Goal: Task Accomplishment & Management: Manage account settings

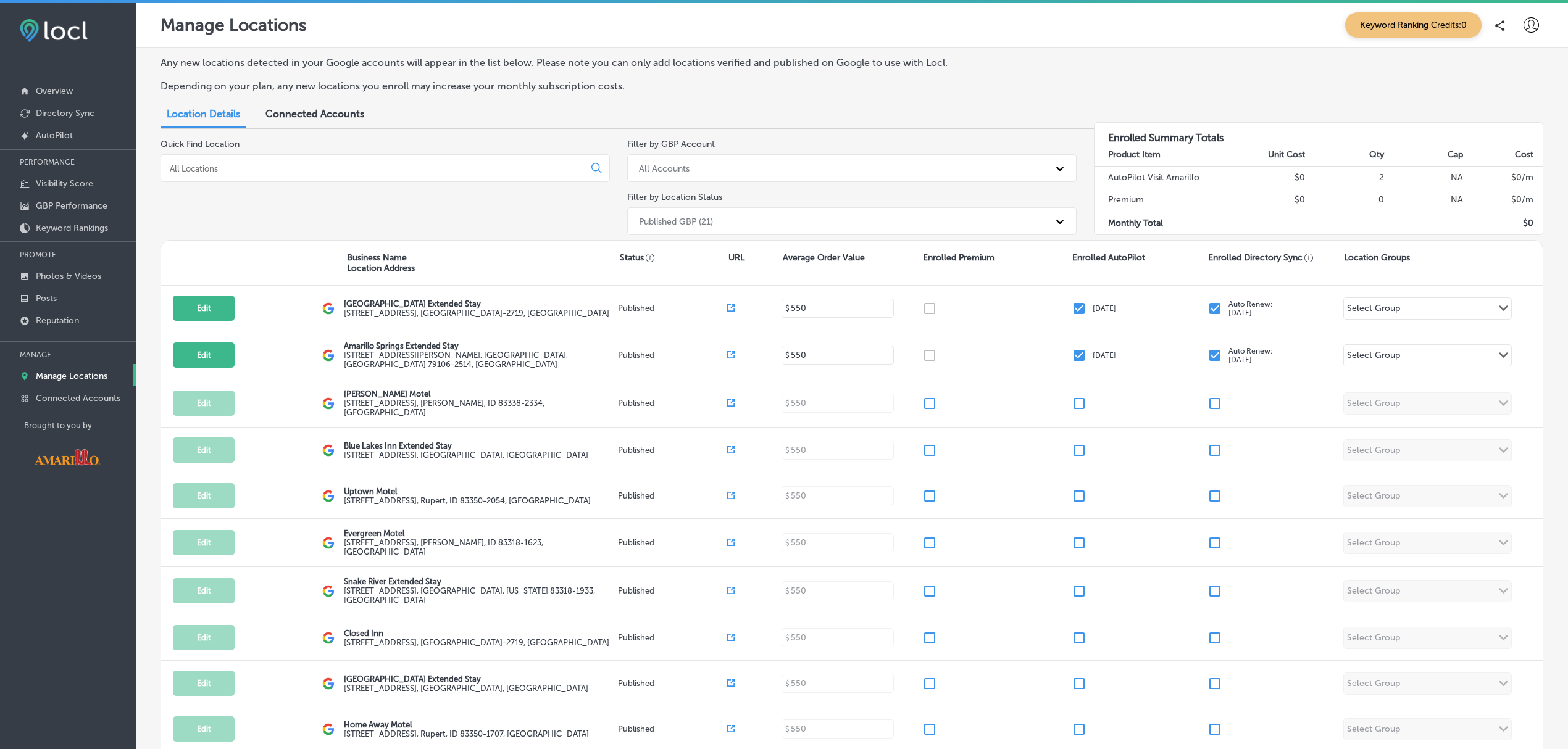
click at [1524, 29] on icon at bounding box center [1532, 25] width 16 height 16
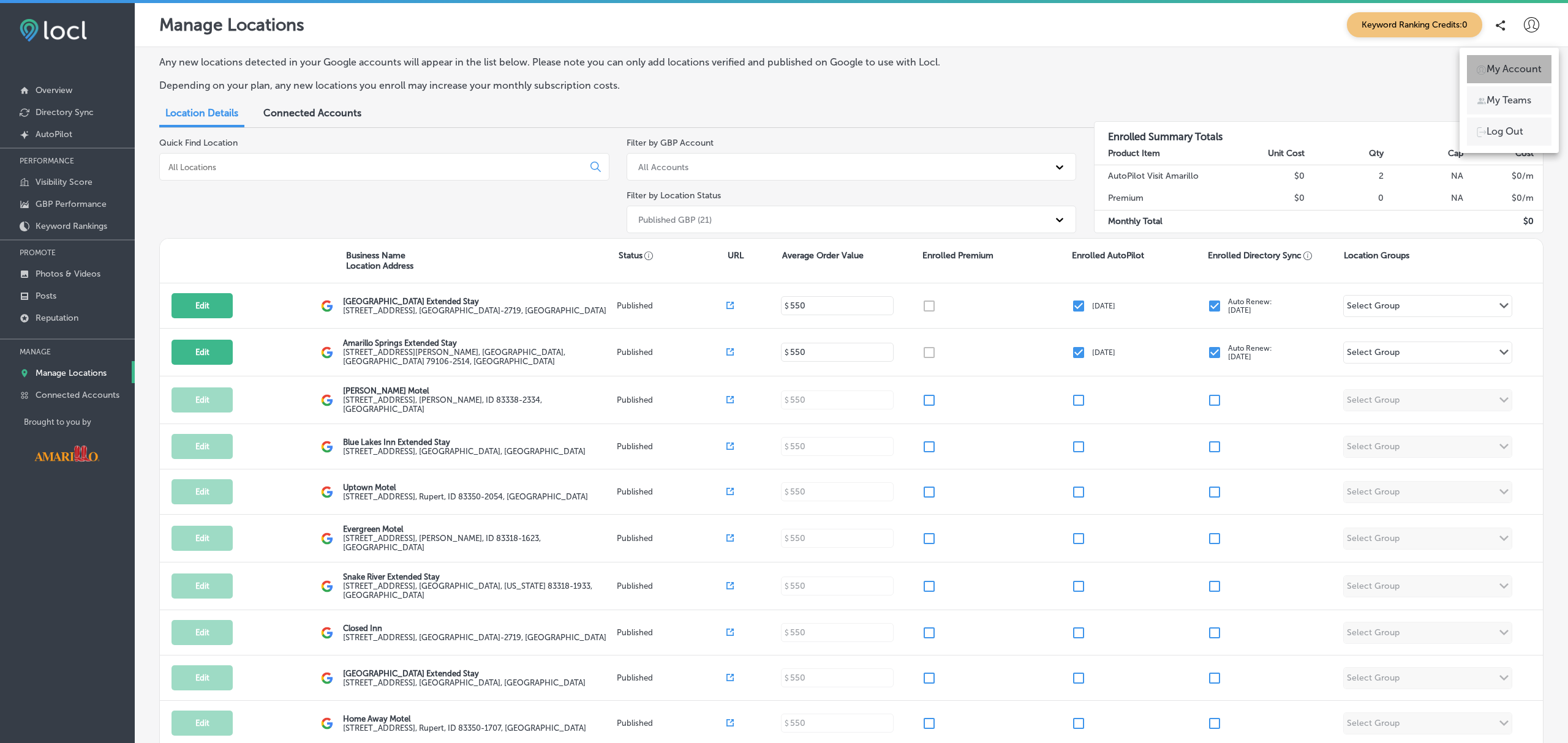
click at [1503, 77] on li "My Account" at bounding box center [1509, 70] width 84 height 28
select select "US"
